Goal: Check status: Check status

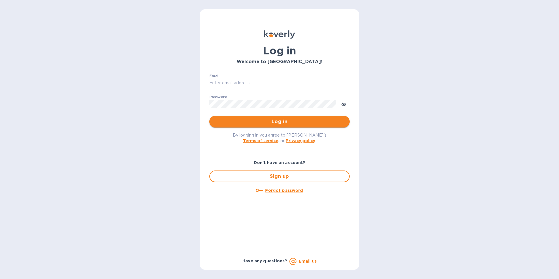
type input "[PERSON_NAME][EMAIL_ADDRESS][DOMAIN_NAME]"
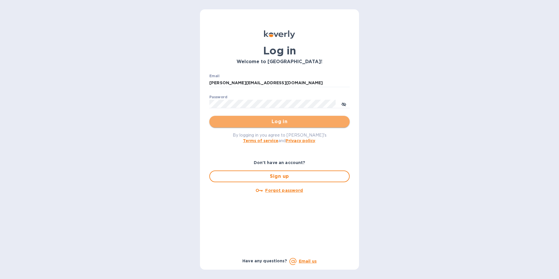
click at [279, 123] on span "Log in" at bounding box center [279, 121] width 131 height 7
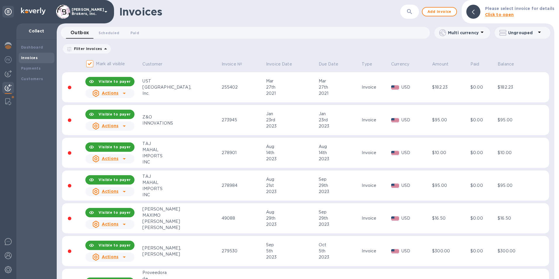
click at [6, 84] on img at bounding box center [8, 87] width 7 height 7
click at [28, 69] on b "Payments" at bounding box center [31, 68] width 20 height 4
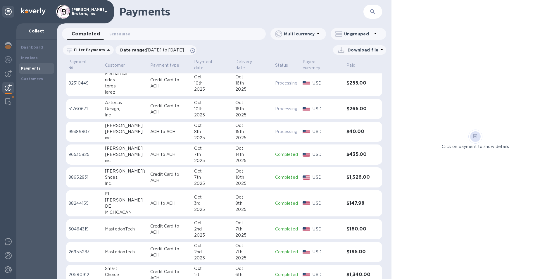
scroll to position [88, 0]
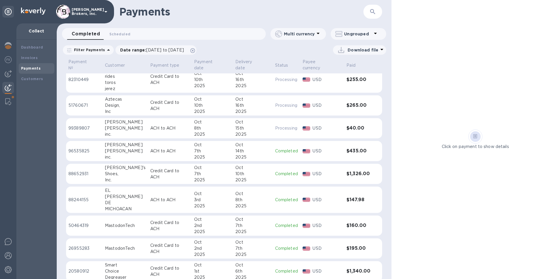
click at [157, 201] on td "ACH to ACH" at bounding box center [170, 200] width 44 height 27
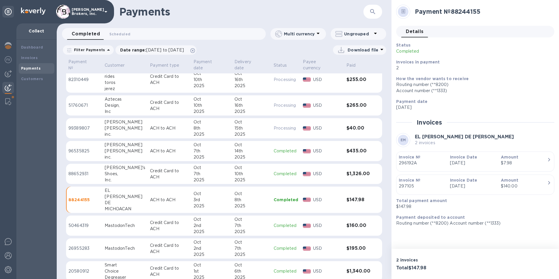
click at [79, 223] on p "50464319" at bounding box center [84, 226] width 32 height 6
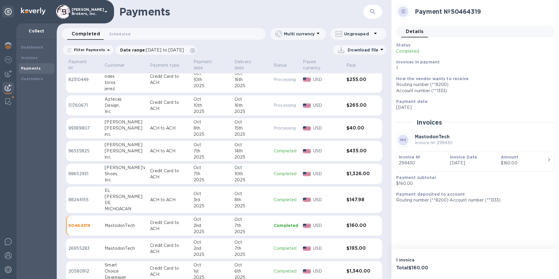
click at [79, 240] on td "26955283" at bounding box center [84, 248] width 36 height 20
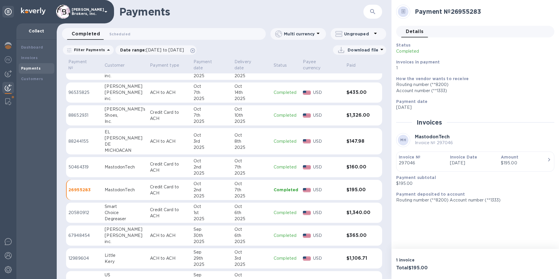
click at [78, 212] on td "20580912" at bounding box center [84, 213] width 36 height 20
click at [78, 187] on p "26955283" at bounding box center [84, 190] width 32 height 6
click at [74, 164] on p "50464319" at bounding box center [84, 167] width 32 height 6
click at [79, 138] on p "88244155" at bounding box center [84, 141] width 32 height 6
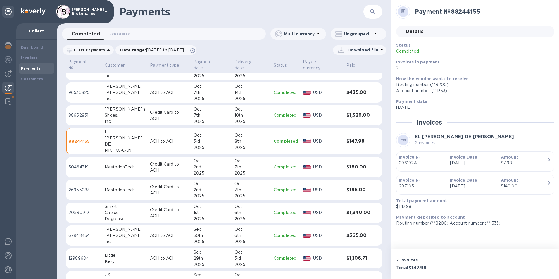
click at [134, 112] on div "Shoes," at bounding box center [125, 115] width 41 height 6
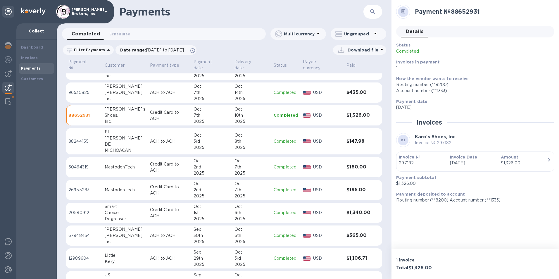
scroll to position [88, 0]
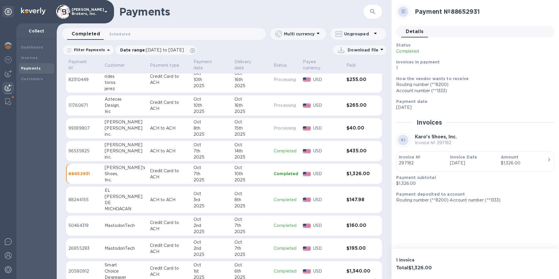
click at [92, 152] on td "96535825" at bounding box center [84, 151] width 36 height 20
click at [97, 125] on p "99389807" at bounding box center [84, 128] width 32 height 6
click at [96, 97] on td "51760671" at bounding box center [84, 105] width 37 height 20
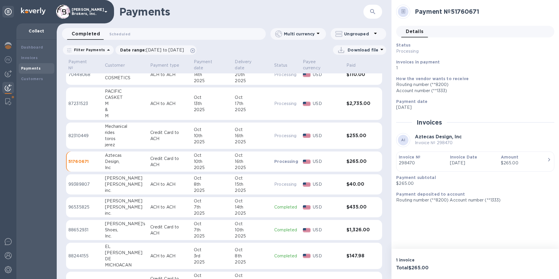
scroll to position [29, 0]
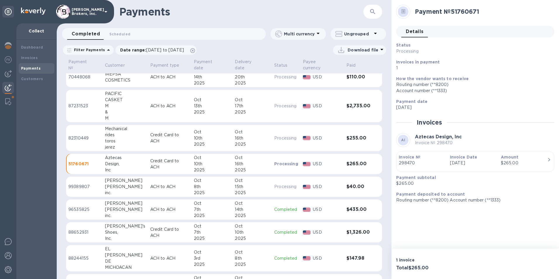
click at [95, 135] on p "82310449" at bounding box center [84, 138] width 32 height 6
click at [89, 103] on p "87231523" at bounding box center [84, 106] width 32 height 6
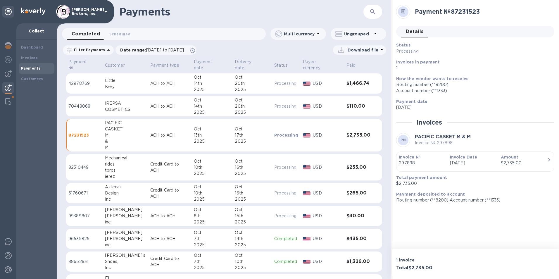
click at [111, 100] on div "IREPSA" at bounding box center [125, 103] width 41 height 6
